Goal: Task Accomplishment & Management: Manage account settings

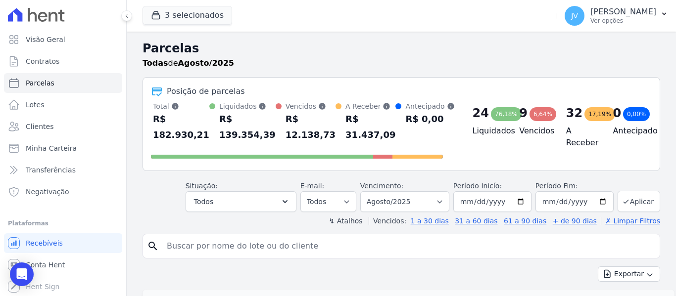
select select
click at [41, 197] on link "Negativação" at bounding box center [63, 192] width 118 height 20
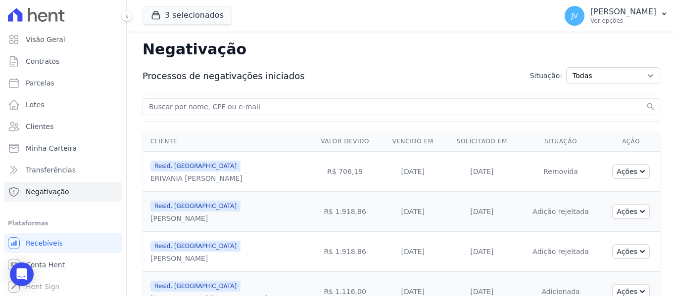
click at [211, 99] on div "search" at bounding box center [400, 106] width 517 height 17
click at [214, 104] on input "search" at bounding box center [395, 107] width 497 height 12
type input "[PERSON_NAME]"
click at [646, 106] on icon "search" at bounding box center [651, 107] width 10 height 10
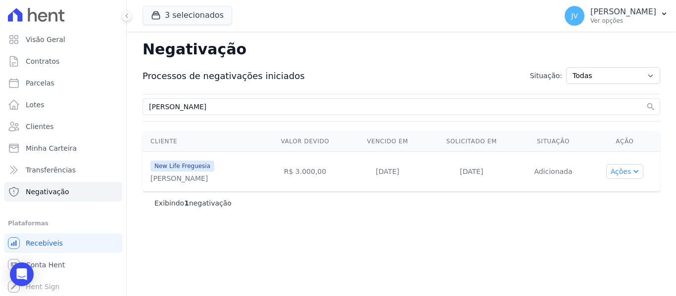
click at [636, 176] on button "Ações" at bounding box center [625, 171] width 38 height 15
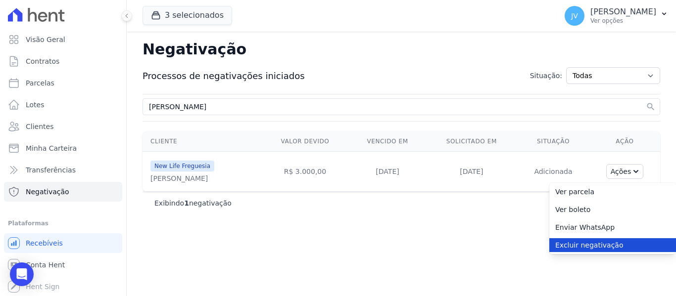
click at [583, 247] on link "Excluir negativação" at bounding box center [612, 245] width 127 height 14
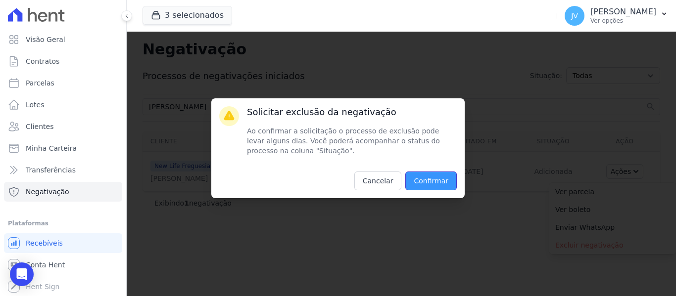
click at [435, 182] on input "Confirmar" at bounding box center [430, 181] width 51 height 19
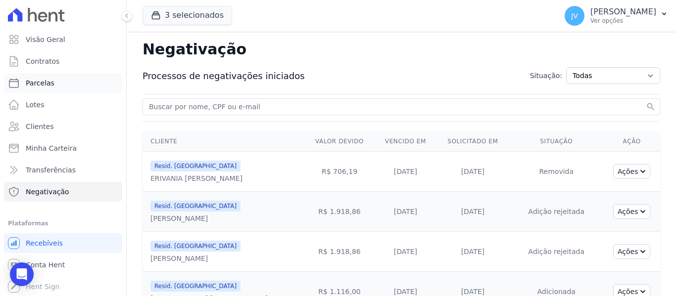
click at [44, 85] on span "Parcelas" at bounding box center [40, 83] width 29 height 10
select select
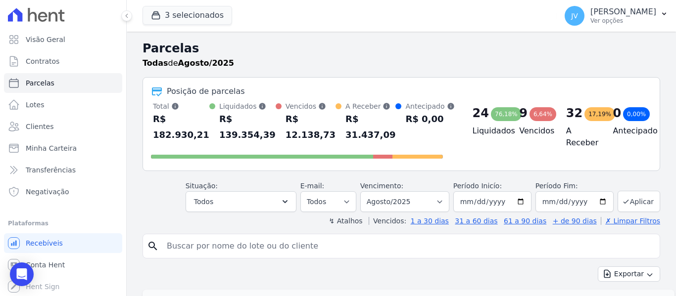
click at [232, 249] on input "search" at bounding box center [408, 246] width 495 height 20
type input "[PERSON_NAME]"
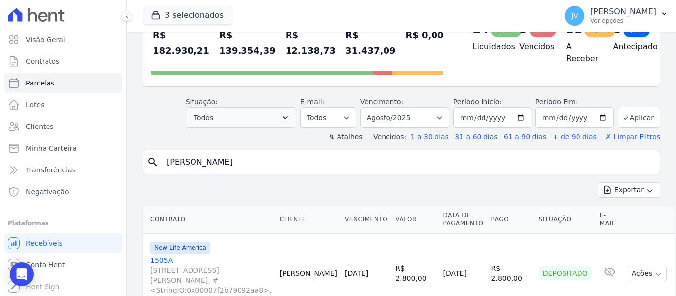
scroll to position [140, 0]
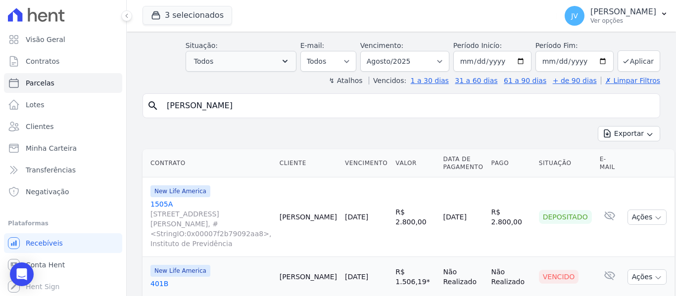
select select
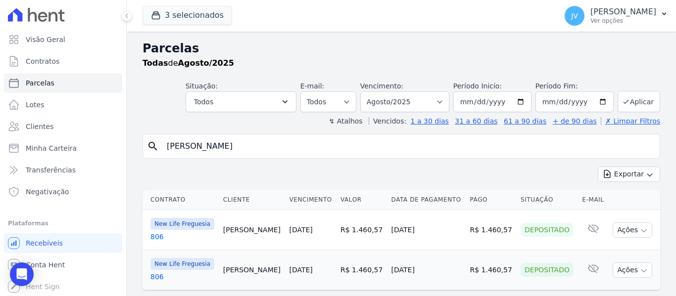
scroll to position [24, 0]
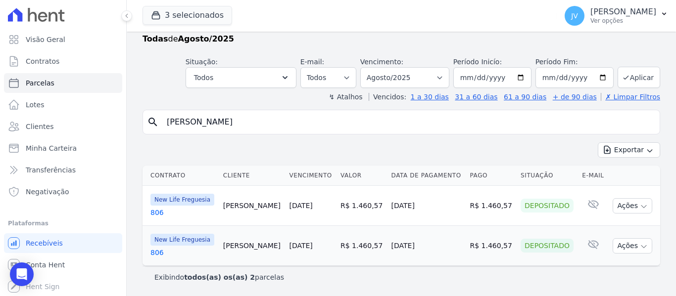
click at [312, 246] on link "[DATE]" at bounding box center [300, 246] width 23 height 8
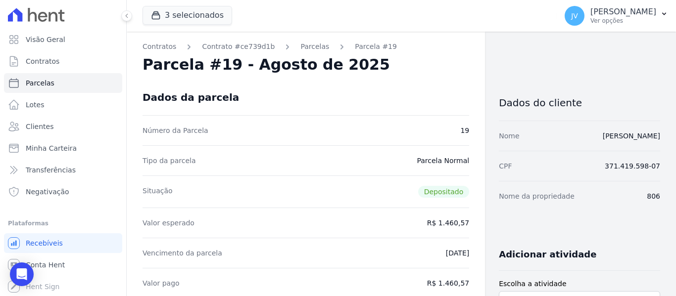
click at [303, 46] on link "Parcelas" at bounding box center [314, 47] width 29 height 10
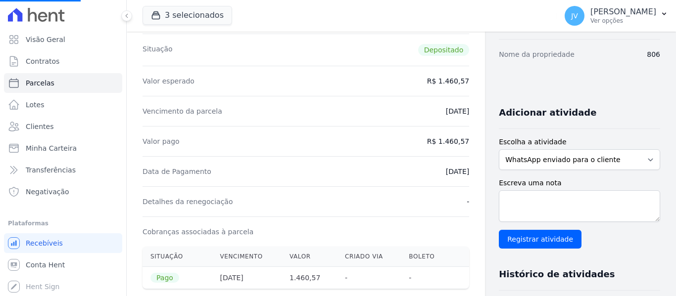
scroll to position [148, 0]
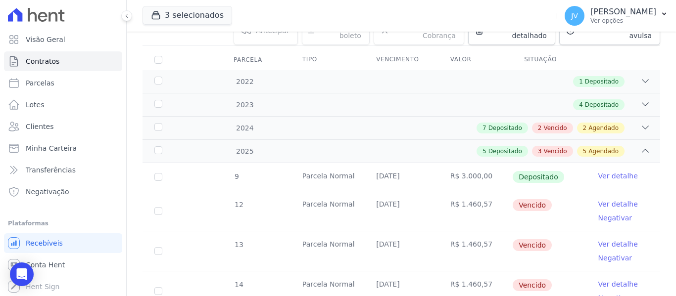
scroll to position [67, 0]
